Goal: Check status: Check status

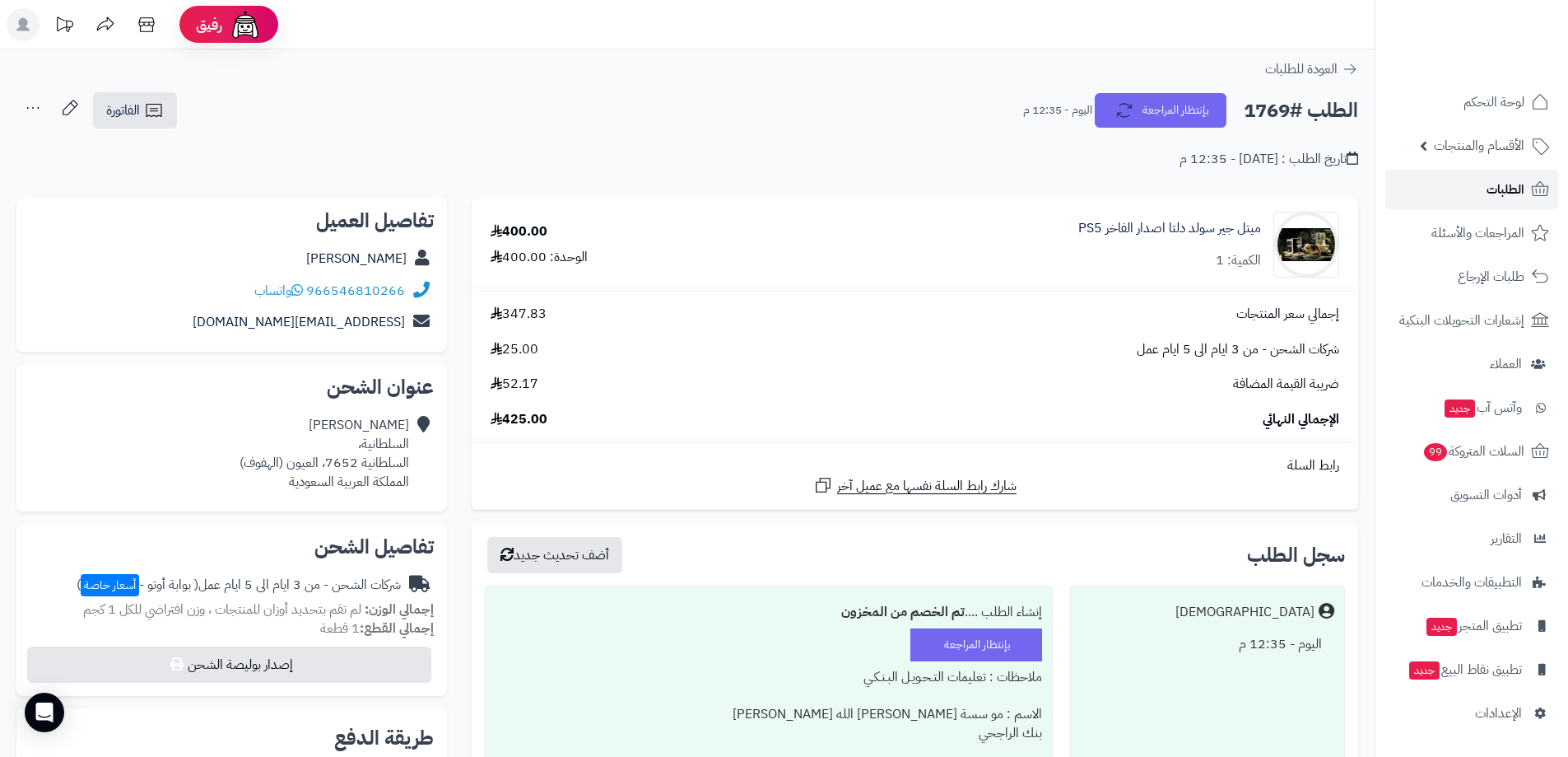
click at [1445, 191] on link "الطلبات" at bounding box center [1472, 189] width 173 height 39
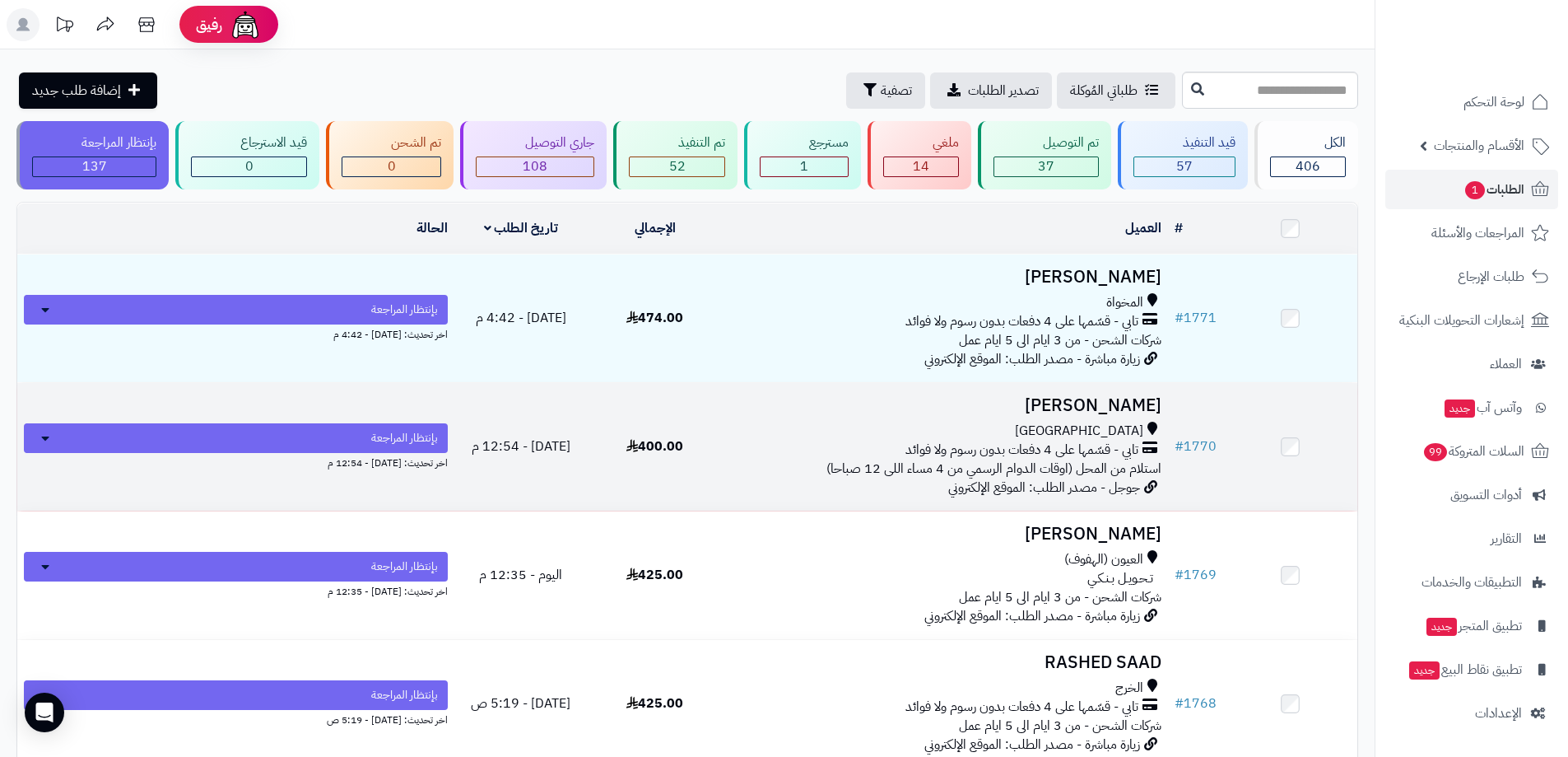
click at [1133, 407] on h3 "[PERSON_NAME]" at bounding box center [945, 406] width 433 height 19
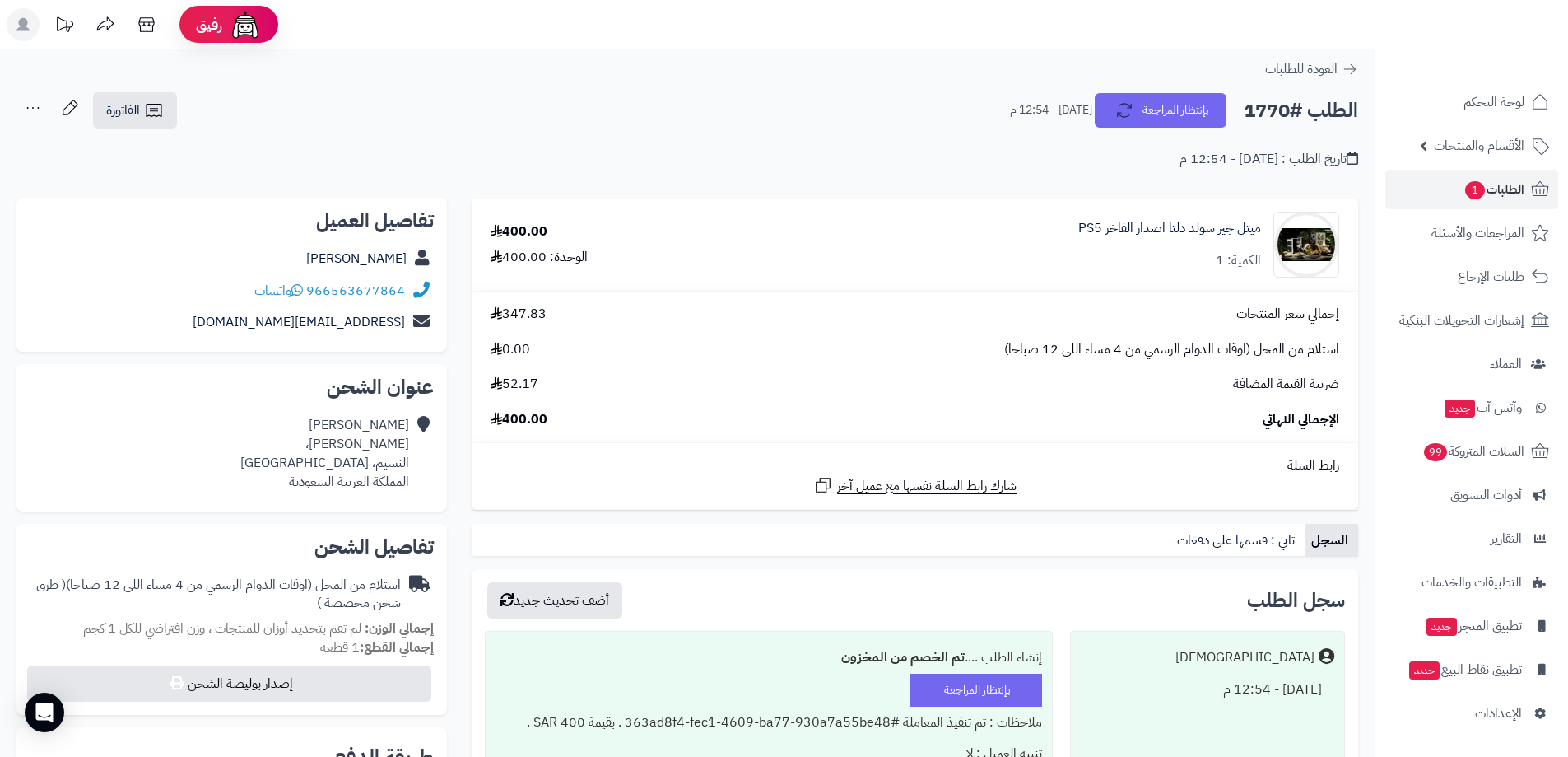
scroll to position [247, 0]
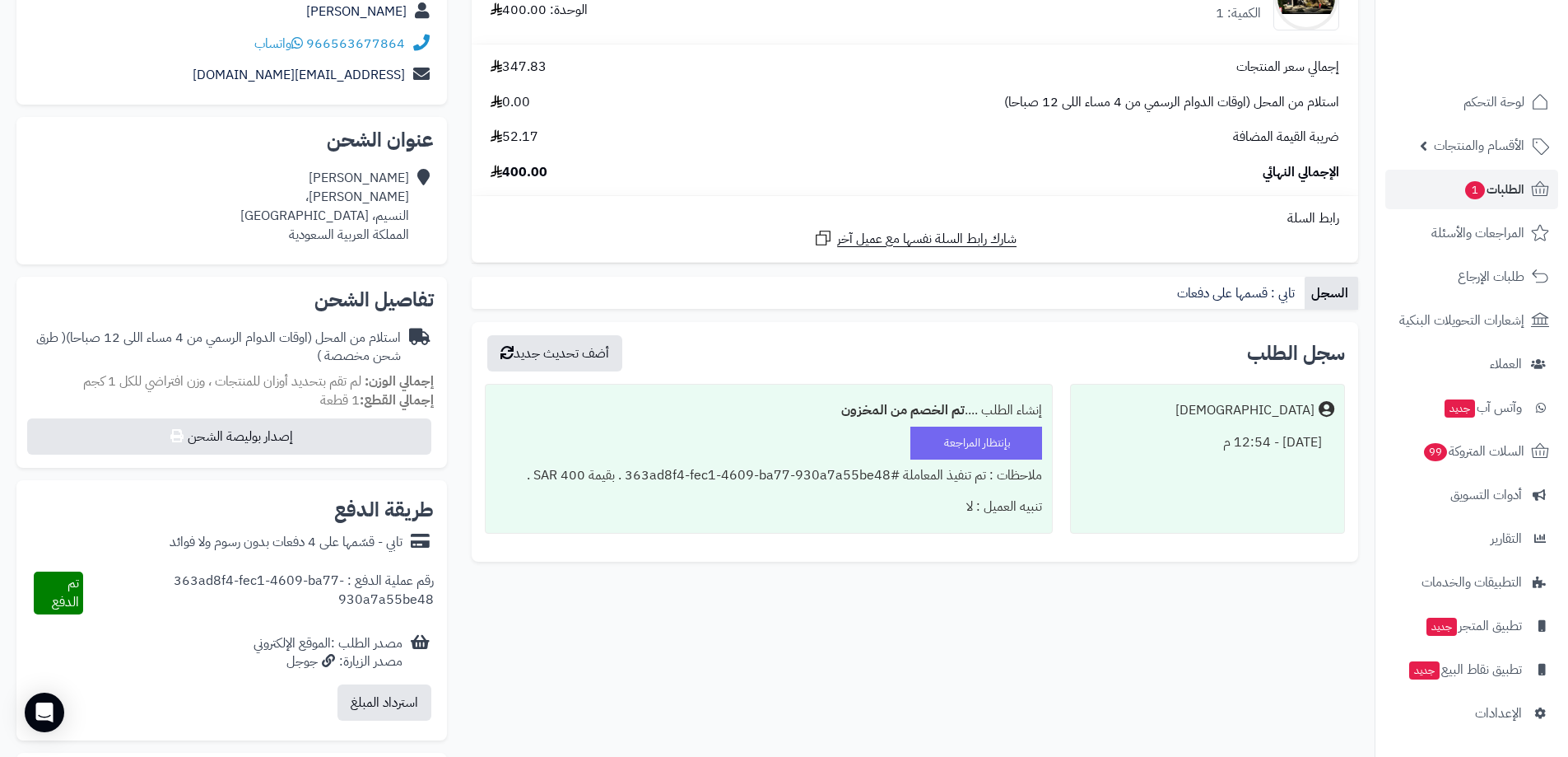
click at [1012, 643] on div "**********" at bounding box center [687, 508] width 1367 height 1113
